Goal: Find specific page/section: Find specific page/section

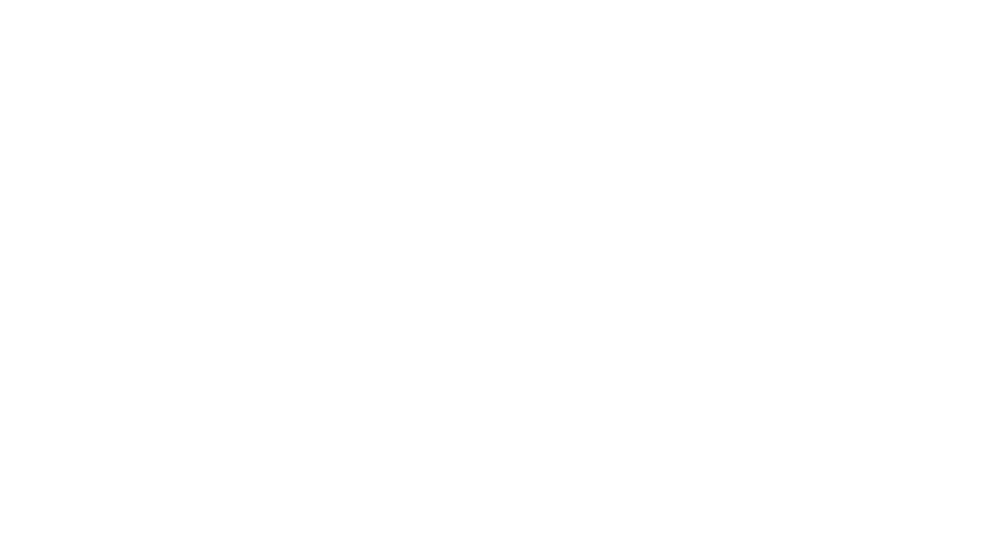
click at [336, 168] on div at bounding box center [497, 271] width 995 height 543
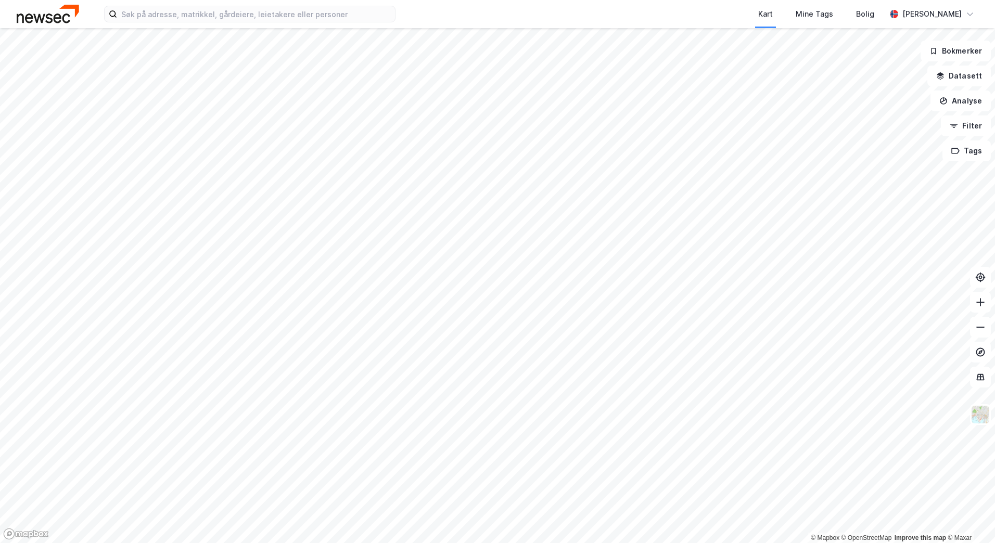
click at [260, 24] on div "Kart Mine Tags Bolig [PERSON_NAME]" at bounding box center [497, 14] width 995 height 28
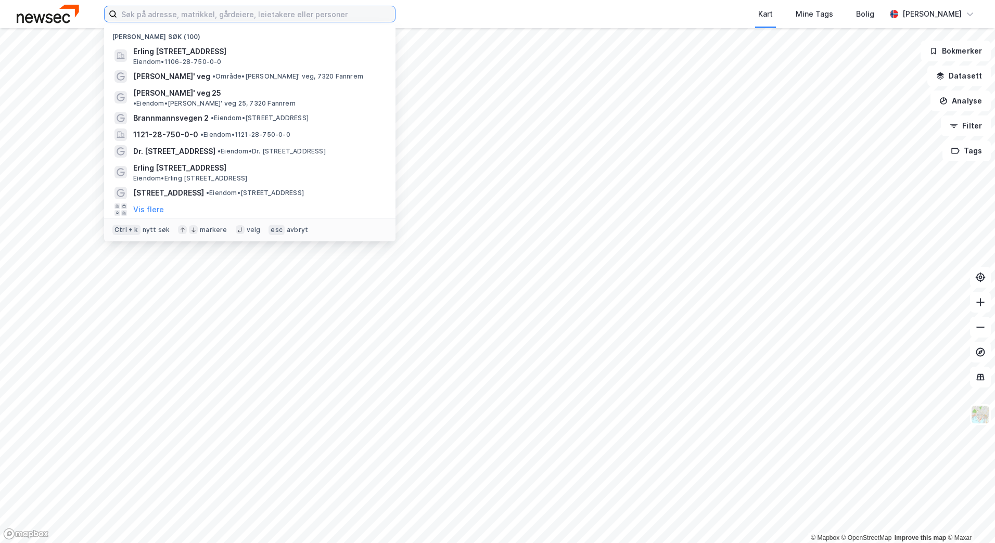
drag, startPoint x: 270, startPoint y: 16, endPoint x: 275, endPoint y: 11, distance: 7.7
click at [275, 11] on input at bounding box center [256, 14] width 278 height 16
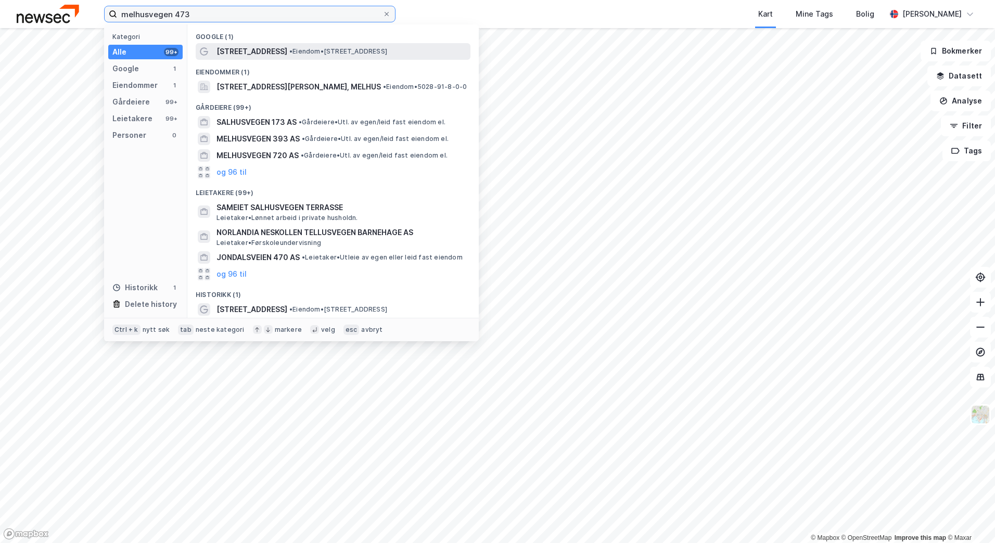
type input "melhusvegen 473"
click at [275, 47] on span "[STREET_ADDRESS]" at bounding box center [252, 51] width 71 height 12
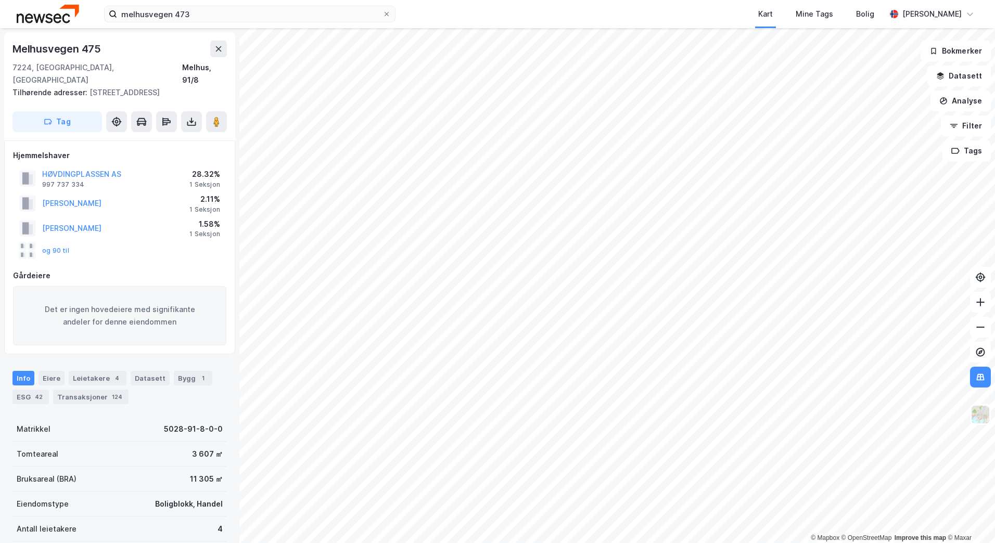
click at [728, 543] on html "melhusvegen 473 Kart Mine Tags Bolig [PERSON_NAME] © Mapbox © OpenStreetMap Imp…" at bounding box center [497, 271] width 995 height 543
click at [982, 417] on img at bounding box center [981, 415] width 20 height 20
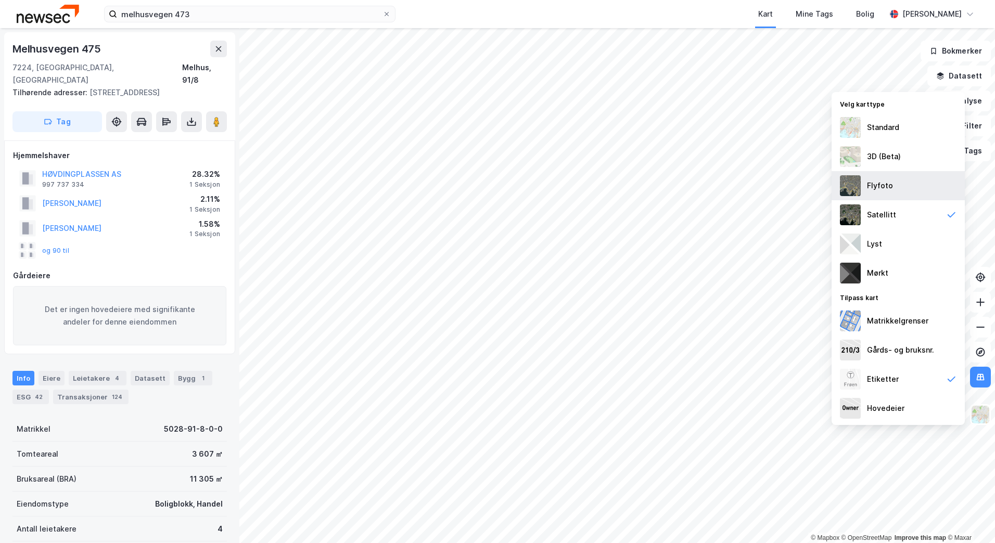
click at [919, 182] on div "Flyfoto" at bounding box center [898, 185] width 133 height 29
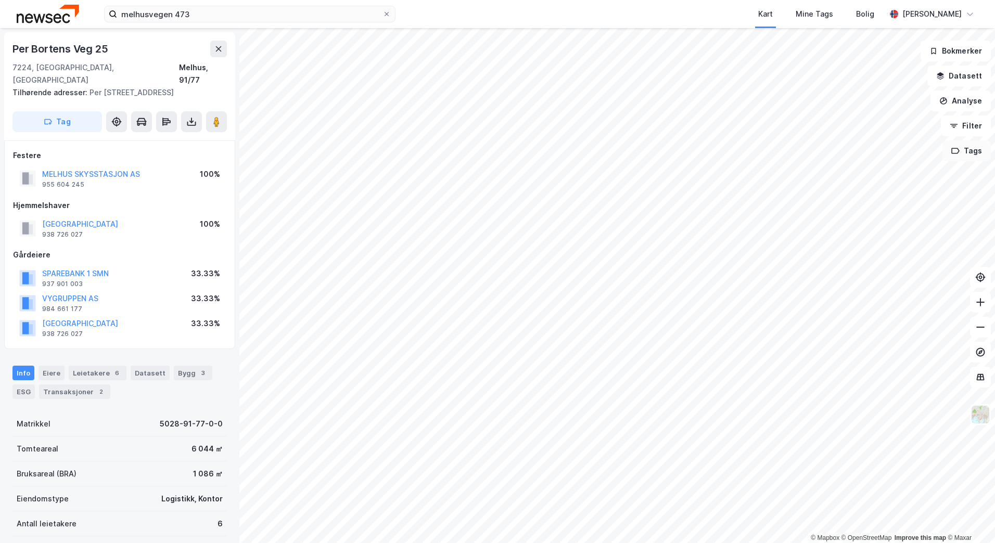
click at [967, 157] on button "Tags" at bounding box center [967, 151] width 48 height 21
click at [925, 157] on icon at bounding box center [921, 158] width 8 height 8
